Goal: Communication & Community: Answer question/provide support

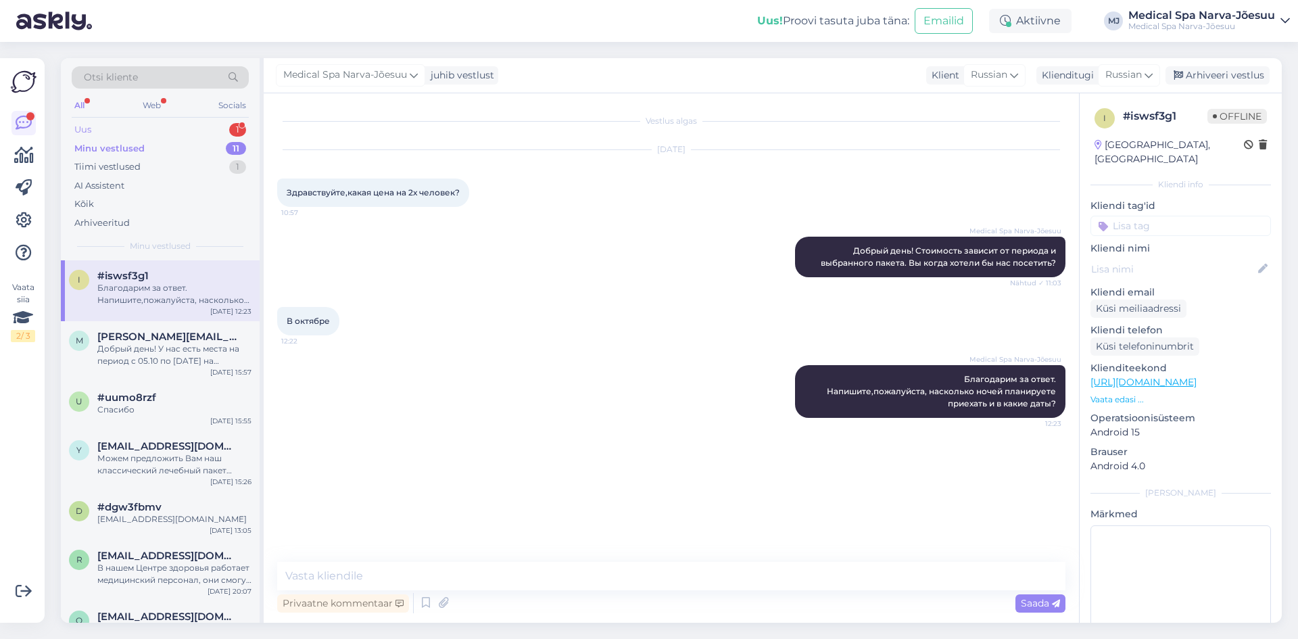
click at [184, 135] on div "Uus 1" at bounding box center [160, 129] width 177 height 19
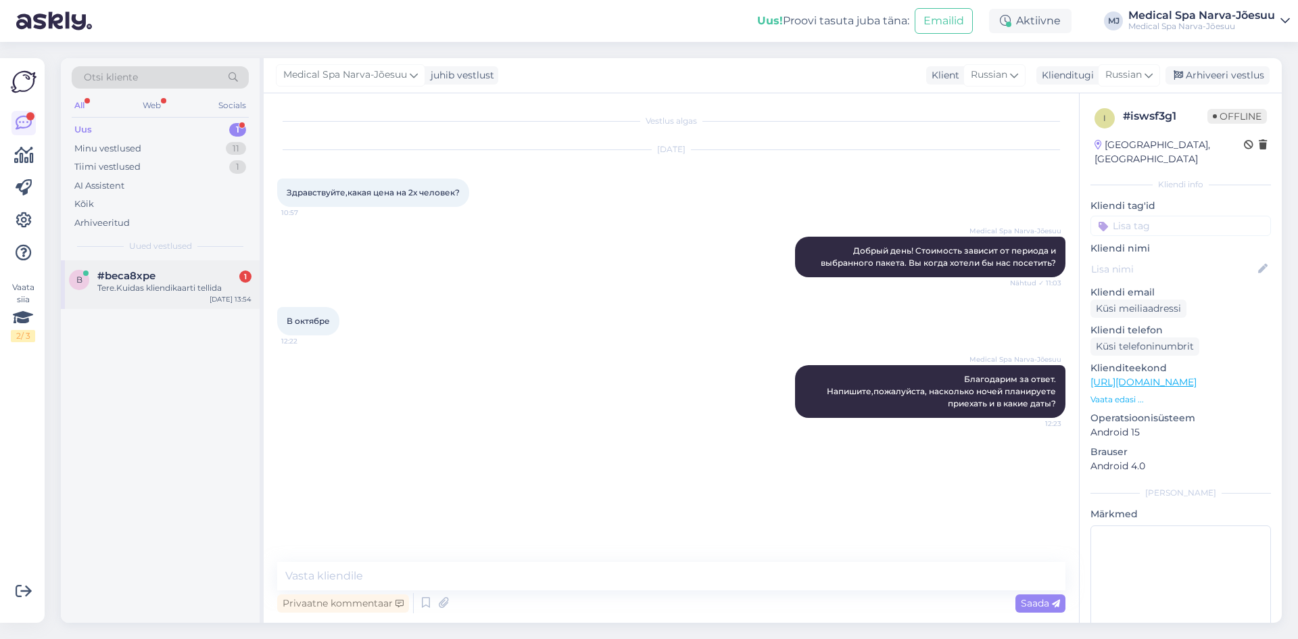
click at [149, 291] on div "Tere.Kuidas kliendikaarti tellida" at bounding box center [174, 288] width 154 height 12
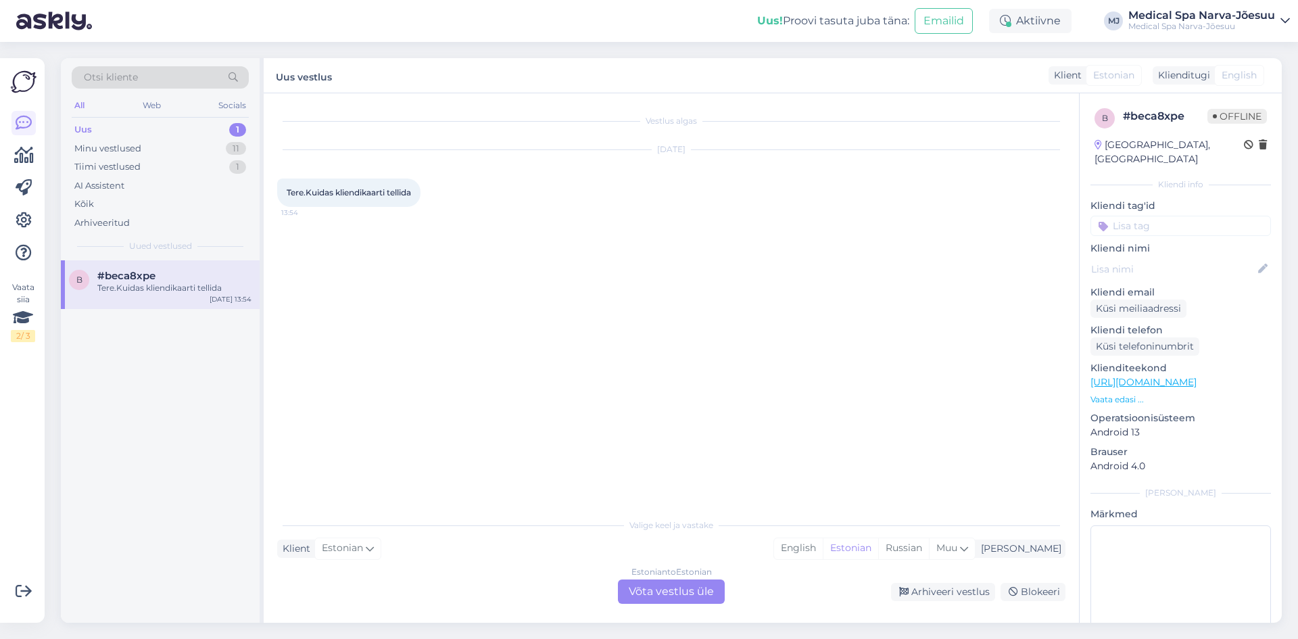
click at [695, 584] on div "Estonian to Estonian Võta vestlus üle" at bounding box center [671, 592] width 107 height 24
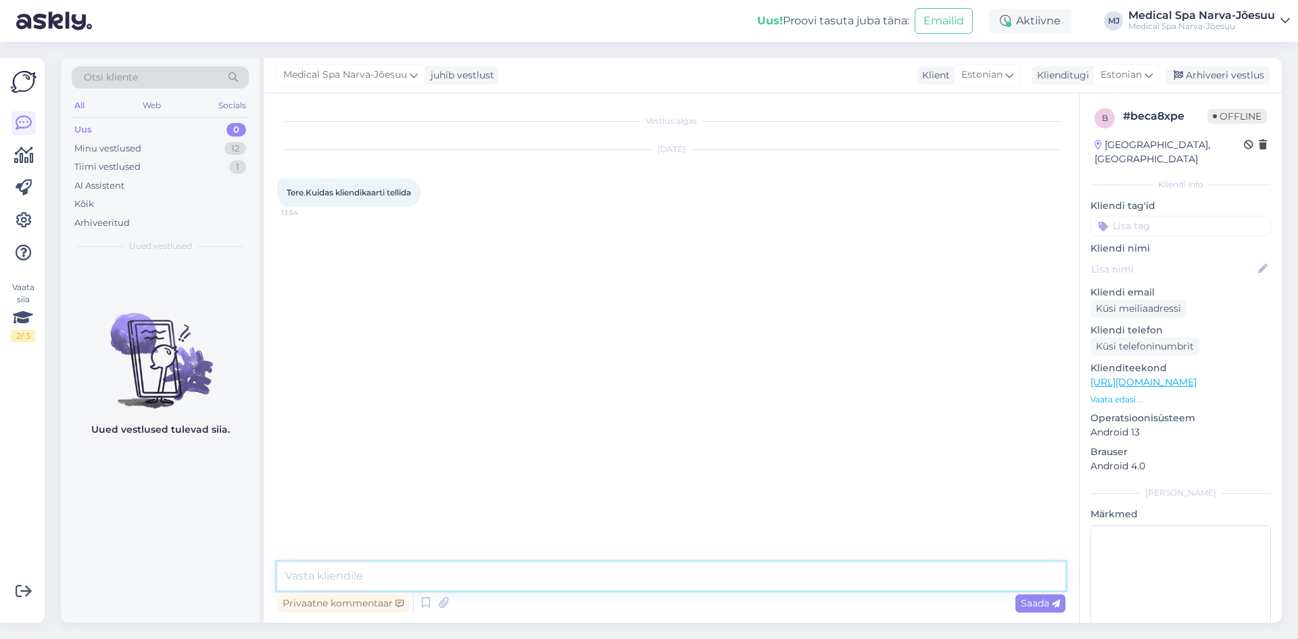
click at [443, 569] on textarea at bounding box center [671, 576] width 788 height 28
type textarea "Tere päevast! Täname kirja eest."
click at [950, 256] on icon at bounding box center [951, 257] width 8 height 8
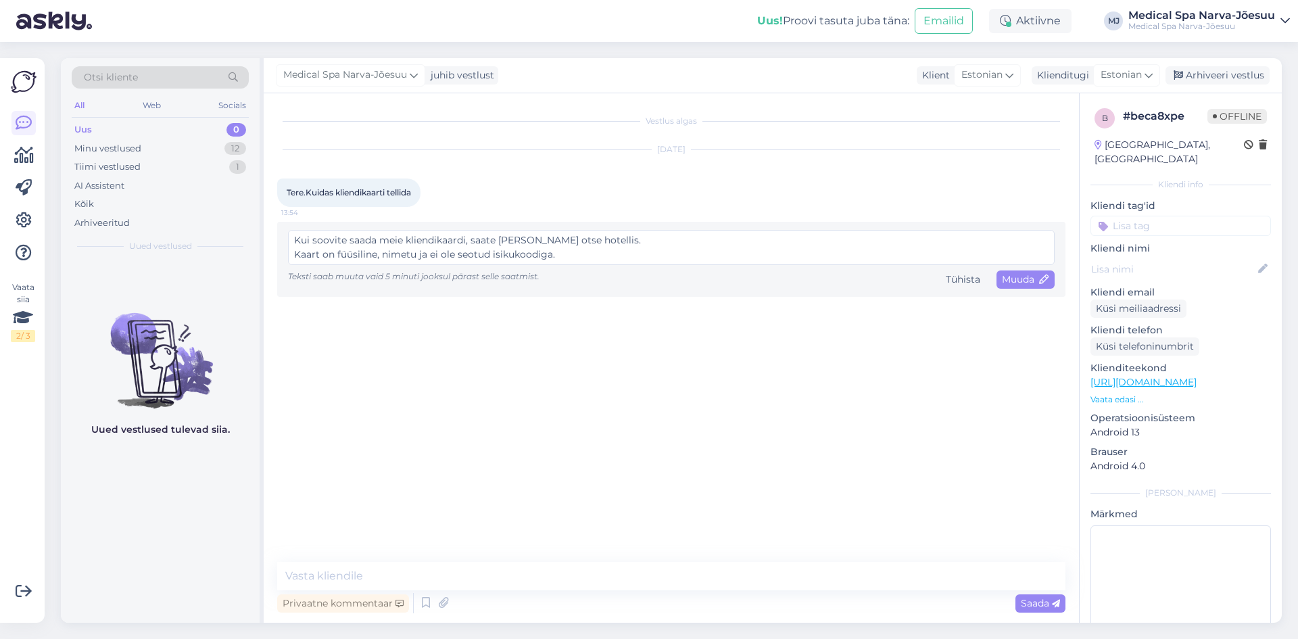
scroll to position [67, 0]
drag, startPoint x: 296, startPoint y: 250, endPoint x: 550, endPoint y: 261, distance: 254.5
click at [550, 261] on textarea "Tere päevast! Täname kirja eest. Kui soovite saada meie kliendikaardi, saate [P…" at bounding box center [671, 247] width 767 height 35
paste textarea "Kõik meie kliendikaardi omanikele mõeldud pakkumised sisaldavad juba allahindlu…"
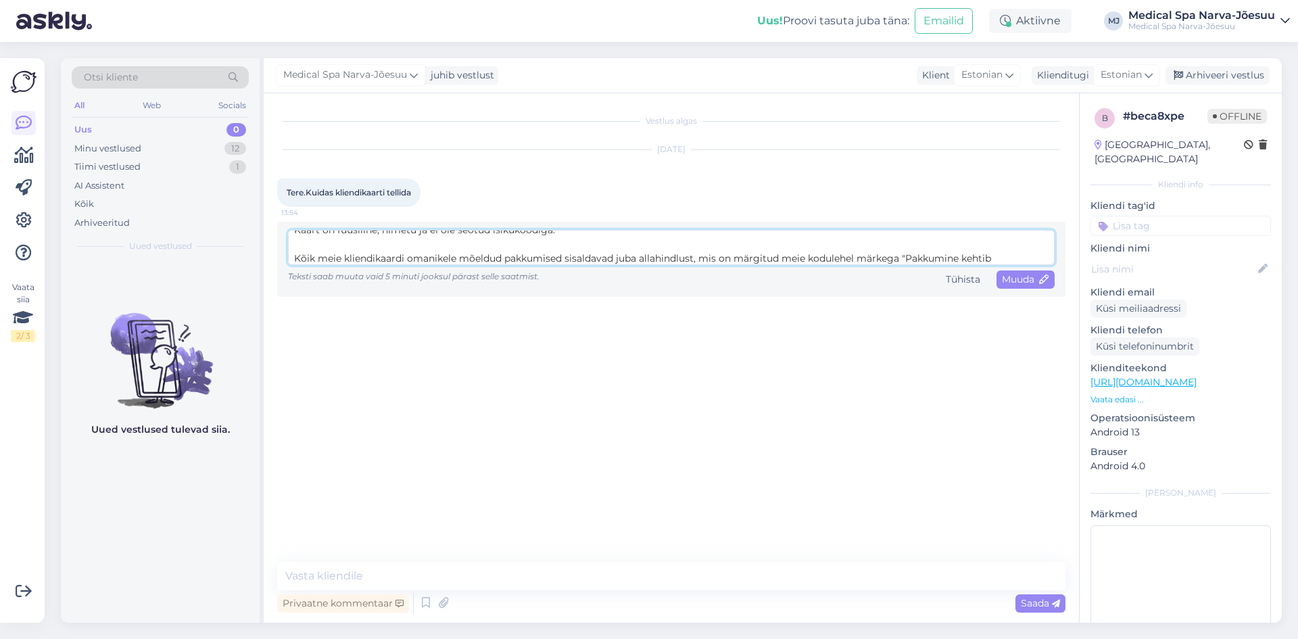
scroll to position [138, 0]
type textarea "Tere päevast! Täname kirja eest. Kui soovite saada meie kliendikaardi, saate [P…"
click at [1016, 280] on span "Muuda" at bounding box center [1025, 279] width 47 height 12
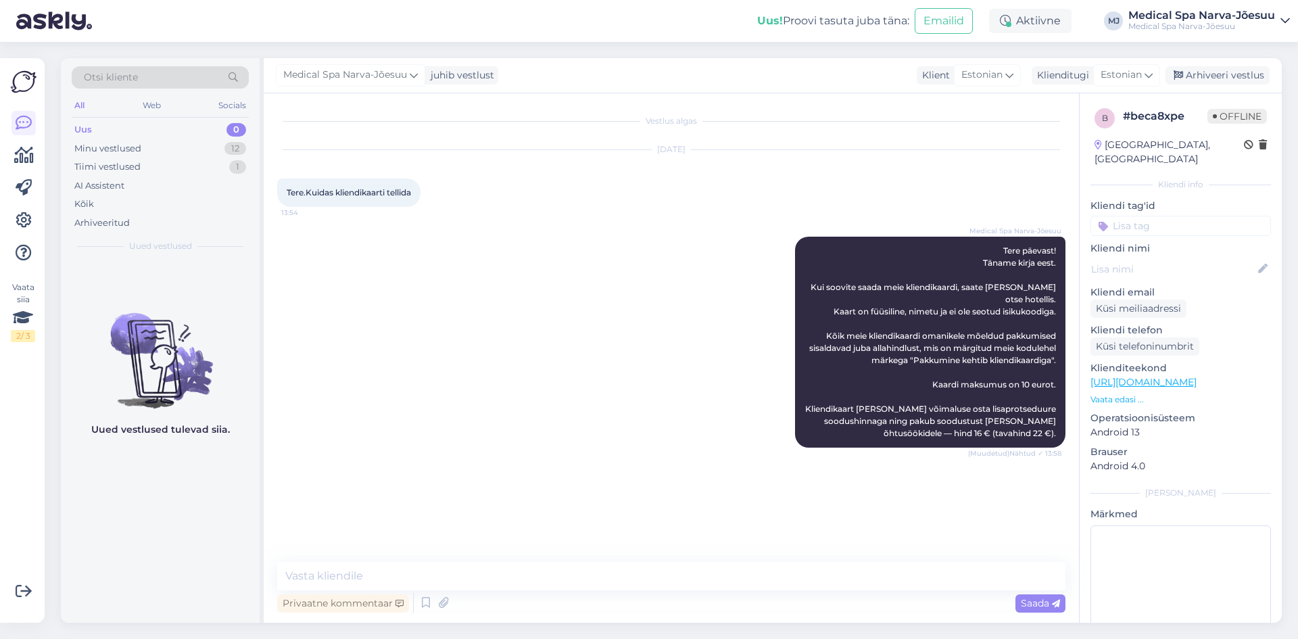
click at [456, 275] on div "Medical Spa Narva-Jõesuu Tere päevast! Täname kirja eest. Kui soovite saada mei…" at bounding box center [671, 342] width 788 height 241
